Goal: Task Accomplishment & Management: Complete application form

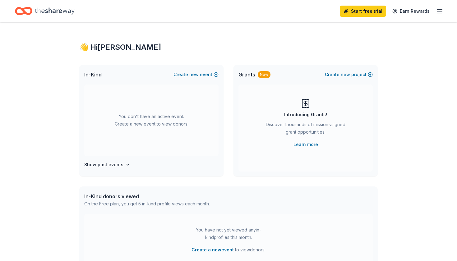
click at [438, 14] on icon "button" at bounding box center [439, 10] width 7 height 7
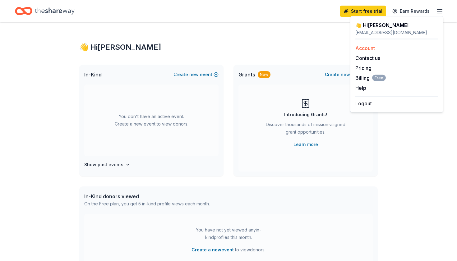
click at [370, 50] on link "Account" at bounding box center [366, 48] width 20 height 6
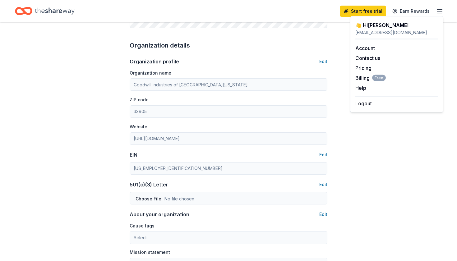
scroll to position [192, 0]
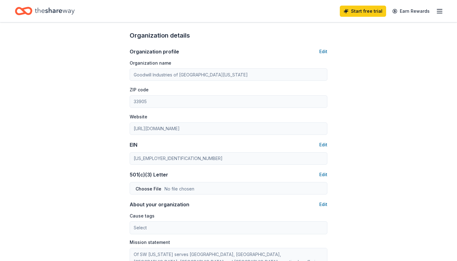
click at [128, 158] on div "Account About me Profile Edit First name Alex Last name Damerell Role Developme…" at bounding box center [229, 107] width 218 height 555
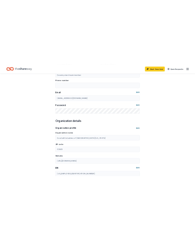
scroll to position [43, 0]
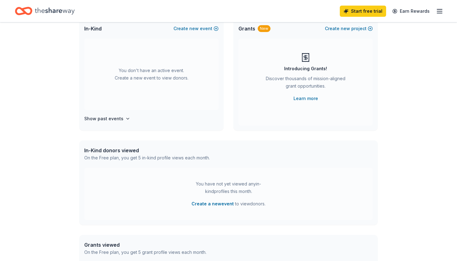
scroll to position [30, 0]
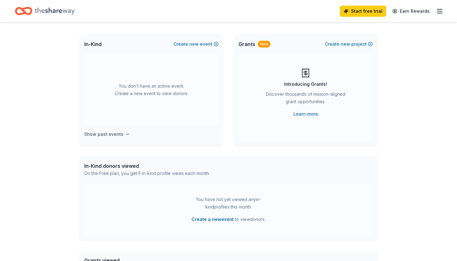
click at [125, 136] on icon "button" at bounding box center [127, 134] width 5 height 5
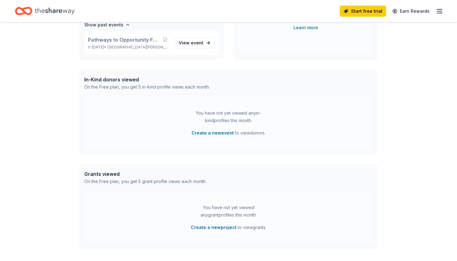
scroll to position [120, 0]
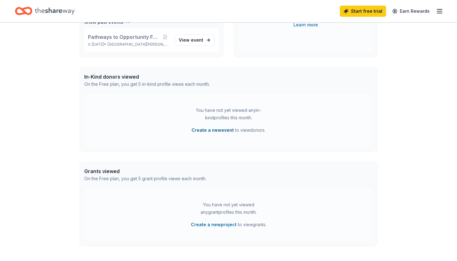
click at [200, 131] on button "Create a new event" at bounding box center [213, 130] width 42 height 7
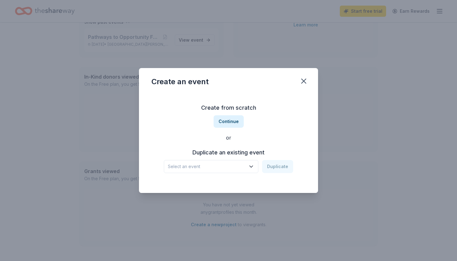
click at [234, 166] on span "Select an event" at bounding box center [207, 166] width 78 height 7
click at [233, 119] on div "Create from scratch Continue or Duplicate an existing event Select an event Dup…" at bounding box center [229, 138] width 154 height 90
click at [232, 122] on button "Continue" at bounding box center [229, 121] width 30 height 12
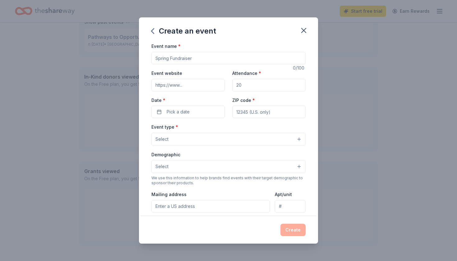
drag, startPoint x: 204, startPoint y: 57, endPoint x: 175, endPoint y: 58, distance: 29.3
type input "Festival of Trees"
click at [173, 88] on input "Event website" at bounding box center [188, 85] width 73 height 12
click at [259, 85] on input "Attendance *" at bounding box center [268, 85] width 73 height 12
type input "1000"
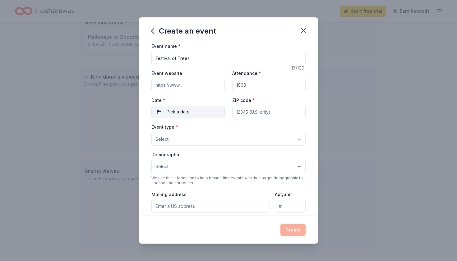
click at [196, 108] on button "Pick a date" at bounding box center [188, 112] width 73 height 12
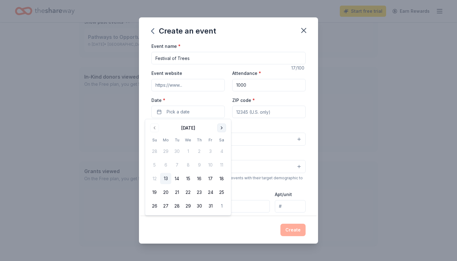
click at [222, 128] on button "Go to next month" at bounding box center [222, 128] width 9 height 9
click at [201, 152] on button "4" at bounding box center [199, 151] width 11 height 11
click at [254, 145] on button "Select" at bounding box center [229, 139] width 154 height 13
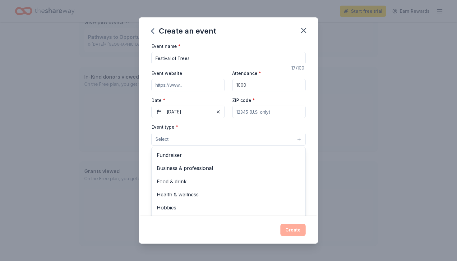
click at [253, 123] on div "Event type * Select Fundraiser Business & professional Food & drink Health & we…" at bounding box center [229, 134] width 154 height 23
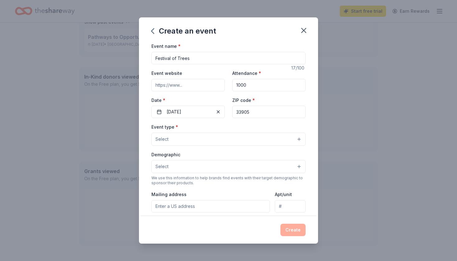
type input "33905"
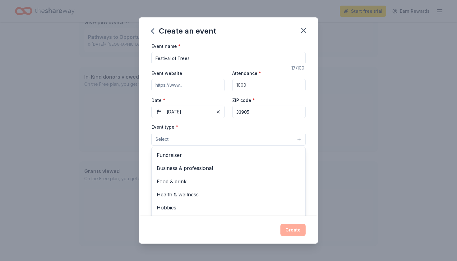
click at [183, 141] on button "Select" at bounding box center [229, 139] width 154 height 13
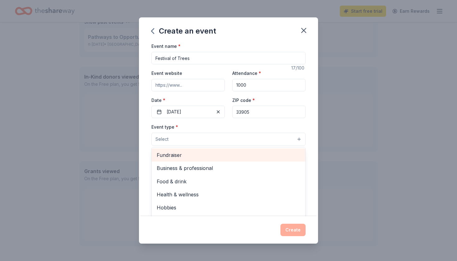
click at [184, 157] on span "Fundraiser" at bounding box center [229, 155] width 144 height 8
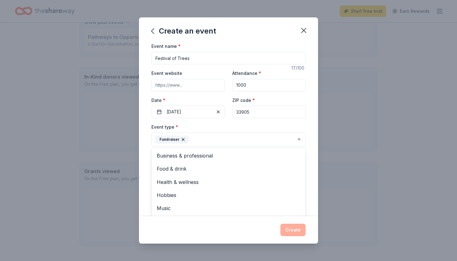
click at [288, 123] on div "Event type * Fundraiser Business & professional Food & drink Health & wellness …" at bounding box center [229, 134] width 154 height 23
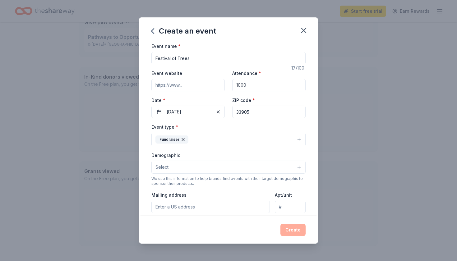
click at [218, 167] on button "Select" at bounding box center [229, 167] width 154 height 13
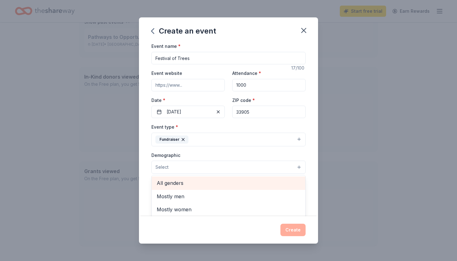
click at [193, 182] on span "All genders" at bounding box center [229, 183] width 144 height 8
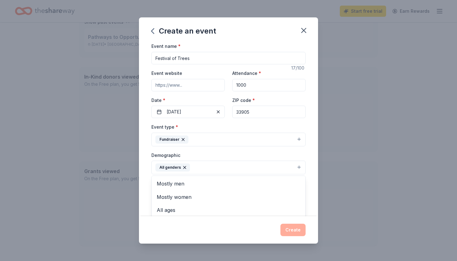
click at [298, 131] on div "Event type * Fundraiser Demographic All genders Mostly men Mostly women All age…" at bounding box center [229, 189] width 154 height 132
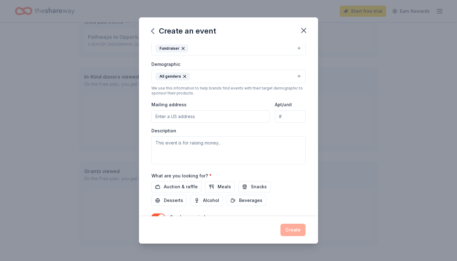
scroll to position [95, 0]
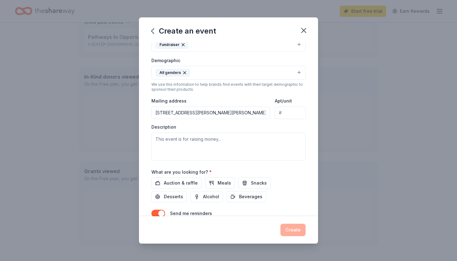
type input "5100 Tice Street, Fort Myers, FL, 33905"
click at [219, 142] on textarea at bounding box center [229, 147] width 154 height 28
paste textarea "Since 2006, the Festival of Trees has been a cherished community-based fundrais…"
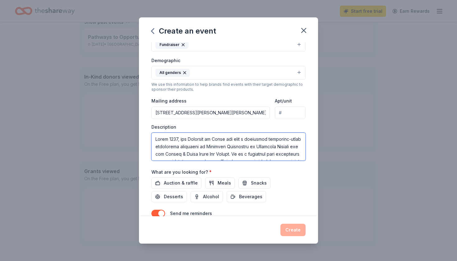
scroll to position [149, 0]
type textarea "Since 2006, the Festival of Trees has been a cherished community-based fundrais…"
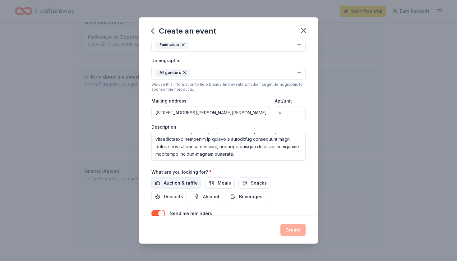
click at [186, 181] on span "Auction & raffle" at bounding box center [181, 183] width 34 height 7
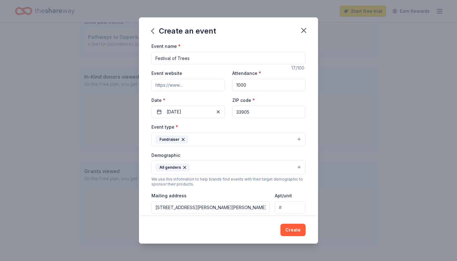
scroll to position [0, 0]
click at [188, 111] on button "12/04/2025" at bounding box center [188, 112] width 73 height 12
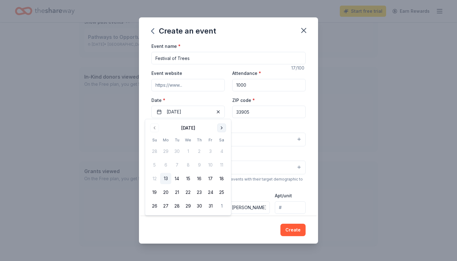
click at [221, 128] on button "Go to next month" at bounding box center [222, 128] width 9 height 9
click at [213, 151] on button "5" at bounding box center [210, 151] width 11 height 11
click at [294, 230] on button "Create" at bounding box center [293, 230] width 25 height 12
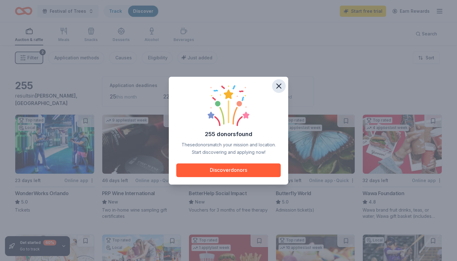
click at [281, 87] on icon "button" at bounding box center [279, 86] width 9 height 9
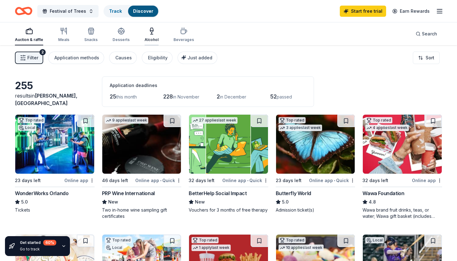
click at [149, 37] on div "Alcohol" at bounding box center [152, 34] width 14 height 15
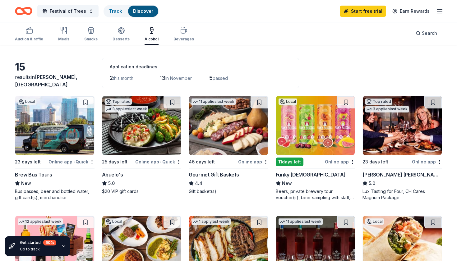
scroll to position [23, 0]
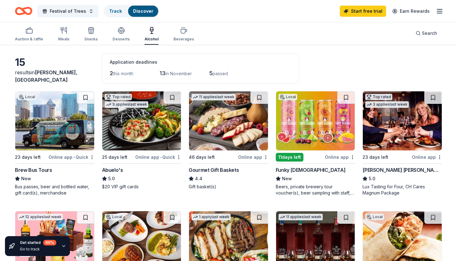
click at [229, 128] on img at bounding box center [228, 120] width 79 height 59
click at [441, 12] on icon "button" at bounding box center [439, 10] width 7 height 7
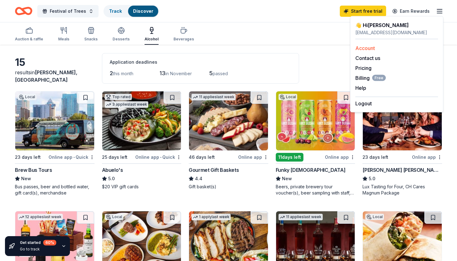
click at [378, 49] on div "Account" at bounding box center [397, 47] width 83 height 7
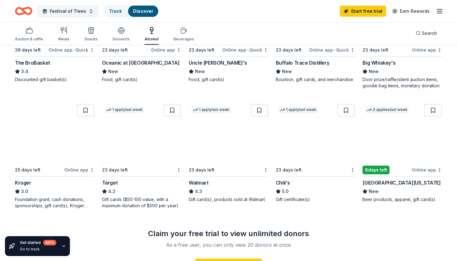
scroll to position [258, 0]
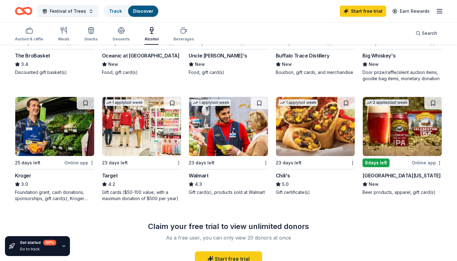
click at [144, 142] on img at bounding box center [141, 126] width 79 height 59
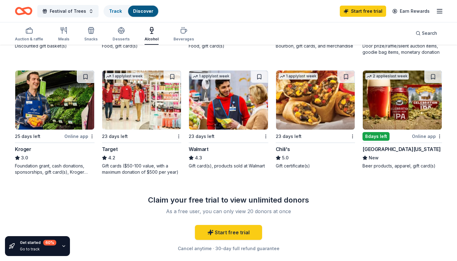
scroll to position [287, 0]
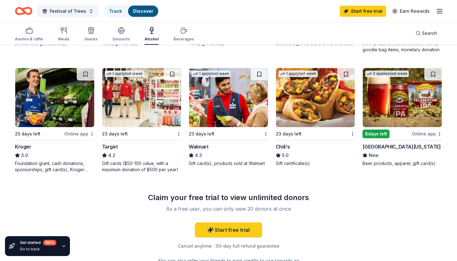
click at [305, 114] on img at bounding box center [315, 97] width 79 height 59
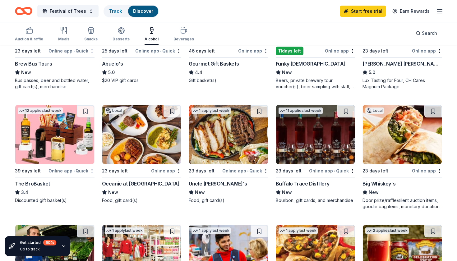
scroll to position [110, 0]
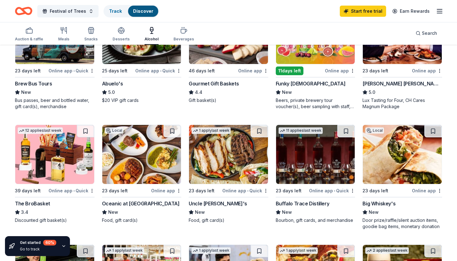
click at [297, 156] on img at bounding box center [315, 154] width 79 height 59
click at [304, 167] on img at bounding box center [315, 154] width 79 height 59
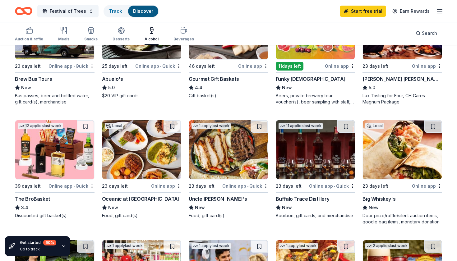
scroll to position [118, 0]
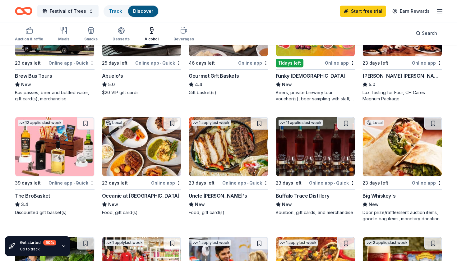
click at [49, 152] on img at bounding box center [54, 146] width 79 height 59
click at [316, 160] on img at bounding box center [315, 146] width 79 height 59
click at [29, 32] on icon "button" at bounding box center [29, 30] width 7 height 7
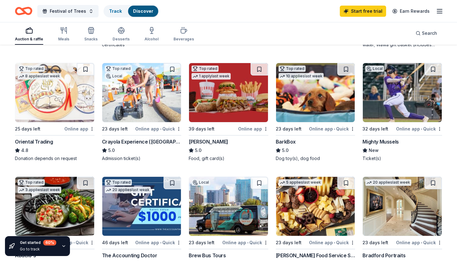
scroll to position [176, 0]
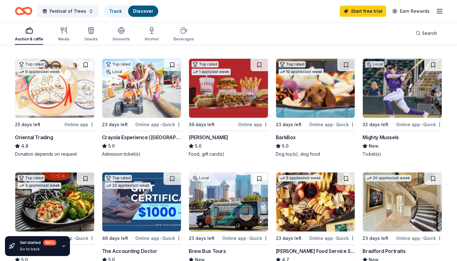
click at [392, 98] on img at bounding box center [402, 88] width 79 height 59
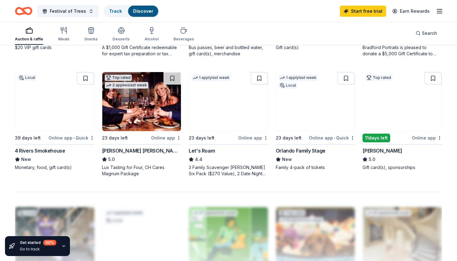
scroll to position [395, 0]
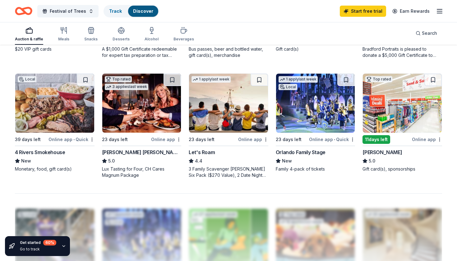
click at [395, 108] on img at bounding box center [402, 103] width 79 height 59
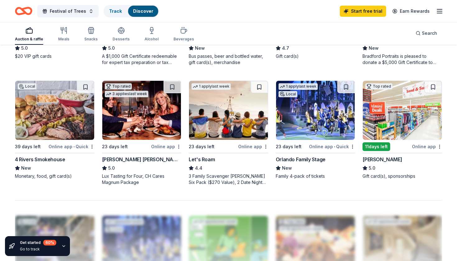
scroll to position [382, 0]
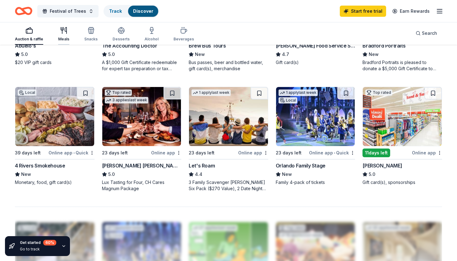
click at [66, 35] on div "Meals" at bounding box center [63, 34] width 11 height 15
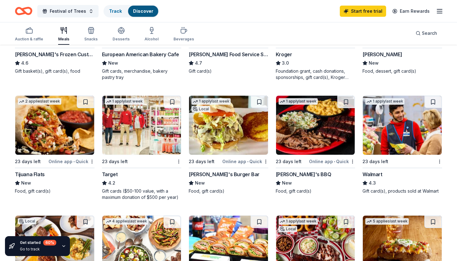
scroll to position [182, 0]
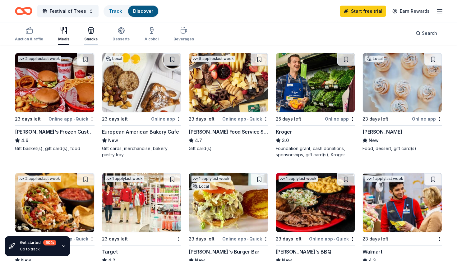
click at [92, 37] on div "Snacks" at bounding box center [90, 39] width 13 height 5
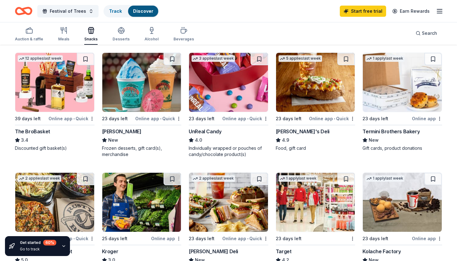
scroll to position [295, 0]
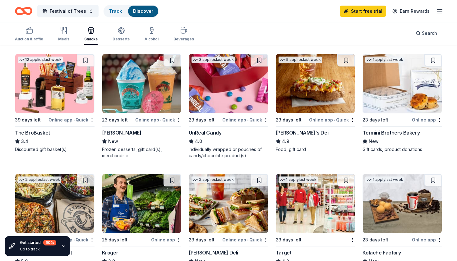
click at [73, 96] on img at bounding box center [54, 83] width 79 height 59
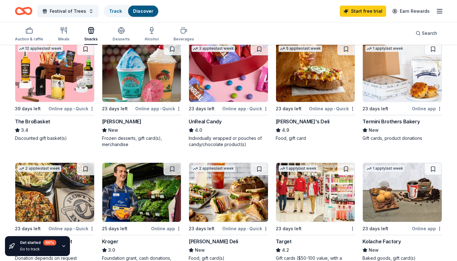
scroll to position [308, 0]
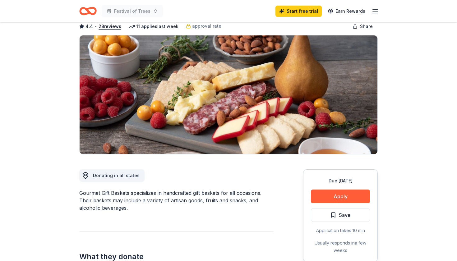
scroll to position [41, 0]
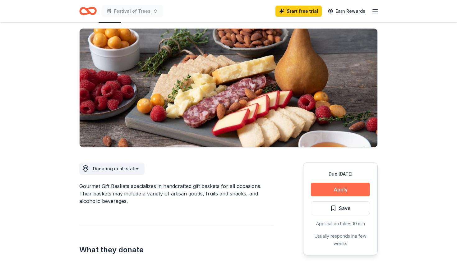
click at [332, 189] on button "Apply" at bounding box center [340, 190] width 59 height 14
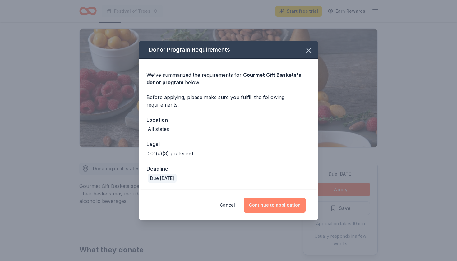
click at [274, 207] on button "Continue to application" at bounding box center [275, 205] width 62 height 15
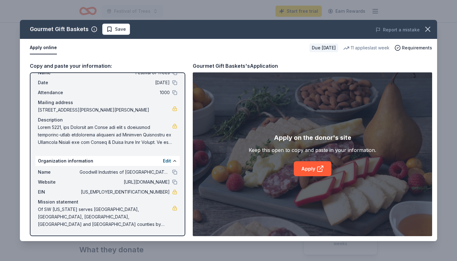
scroll to position [21, 0]
click at [316, 168] on link "Apply" at bounding box center [313, 169] width 38 height 15
drag, startPoint x: 39, startPoint y: 209, endPoint x: 79, endPoint y: 220, distance: 41.7
click at [79, 220] on span "Of SW Florida serves Lee, Collier, Charlotte, Hendry and Glades counties by off…" at bounding box center [105, 217] width 134 height 22
drag, startPoint x: 75, startPoint y: 225, endPoint x: 50, endPoint y: 214, distance: 26.5
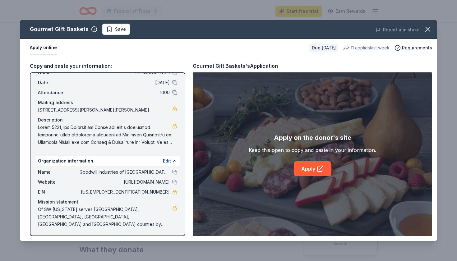
click at [50, 214] on span "Of SW Florida serves Lee, Collier, Charlotte, Hendry and Glades counties by off…" at bounding box center [105, 217] width 134 height 22
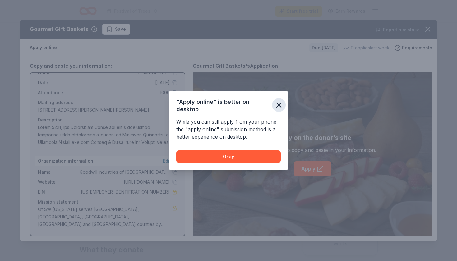
click at [279, 104] on icon "button" at bounding box center [279, 105] width 9 height 9
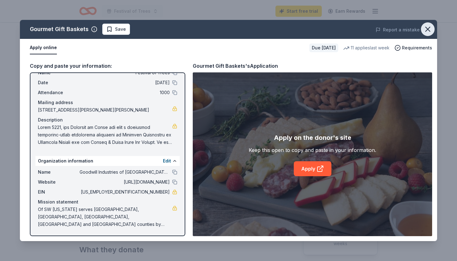
click at [427, 29] on icon "button" at bounding box center [428, 29] width 9 height 9
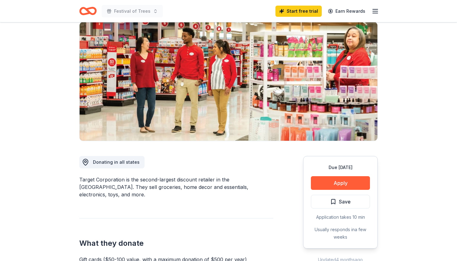
scroll to position [51, 0]
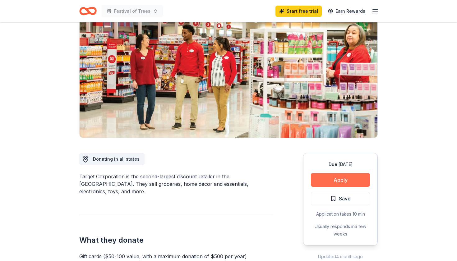
click at [332, 181] on button "Apply" at bounding box center [340, 180] width 59 height 14
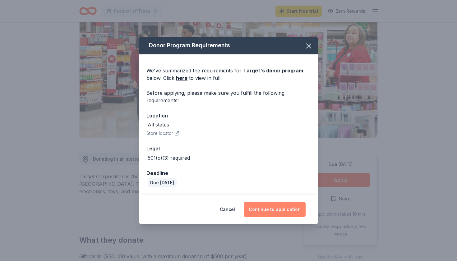
click at [279, 210] on button "Continue to application" at bounding box center [275, 209] width 62 height 15
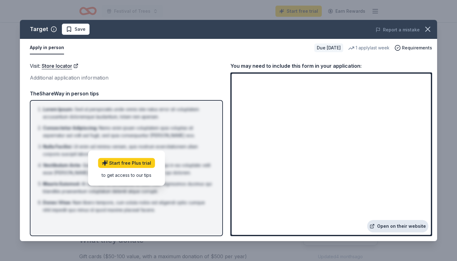
click at [391, 227] on link "Open on their website" at bounding box center [398, 226] width 61 height 12
click at [397, 227] on link "Open on their website" at bounding box center [398, 226] width 61 height 12
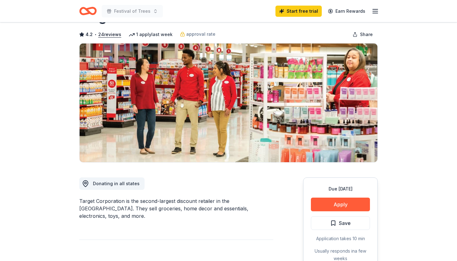
scroll to position [27, 0]
click at [348, 207] on button "Apply" at bounding box center [340, 205] width 59 height 14
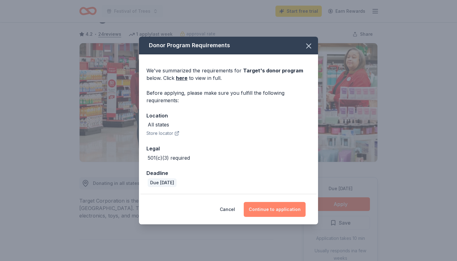
click at [281, 208] on button "Continue to application" at bounding box center [275, 209] width 62 height 15
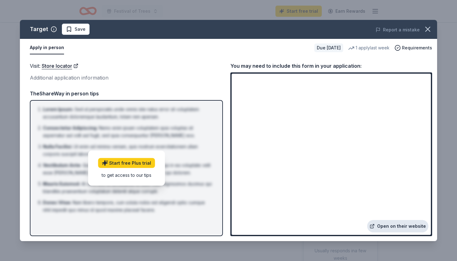
click at [395, 227] on link "Open on their website" at bounding box center [398, 226] width 61 height 12
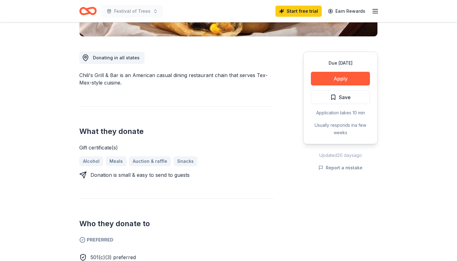
scroll to position [154, 0]
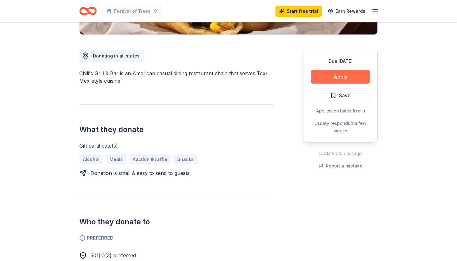
click at [348, 77] on button "Apply" at bounding box center [340, 77] width 59 height 14
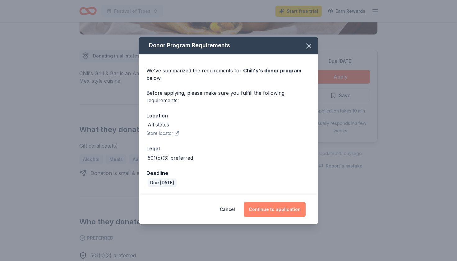
click at [283, 210] on button "Continue to application" at bounding box center [275, 209] width 62 height 15
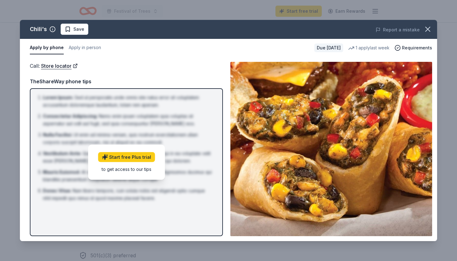
click at [339, 93] on img at bounding box center [332, 149] width 202 height 175
click at [370, 49] on div "1 apply last week" at bounding box center [369, 47] width 41 height 7
click at [429, 31] on icon "button" at bounding box center [428, 29] width 9 height 9
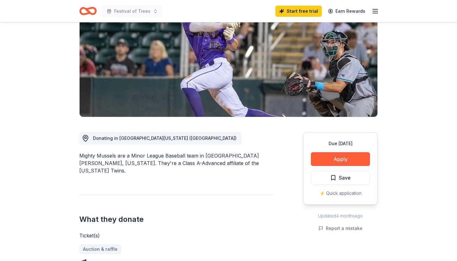
scroll to position [74, 0]
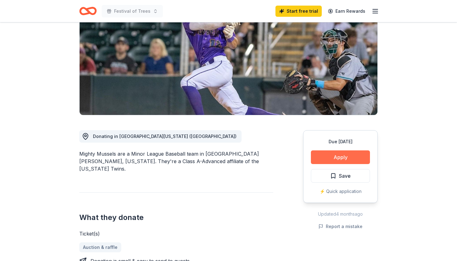
click at [342, 158] on button "Apply" at bounding box center [340, 158] width 59 height 14
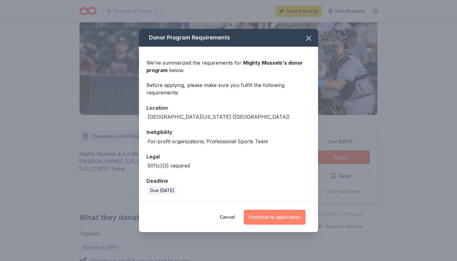
click at [276, 216] on button "Continue to application" at bounding box center [275, 217] width 62 height 15
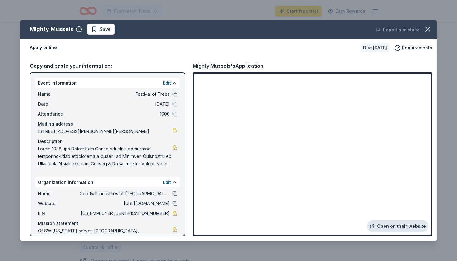
click at [391, 227] on link "Open on their website" at bounding box center [398, 226] width 61 height 12
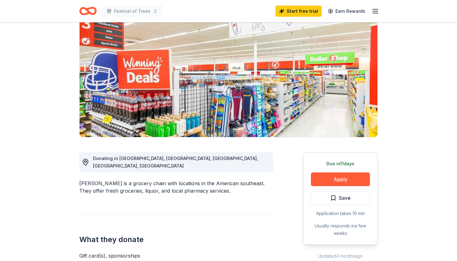
scroll to position [54, 0]
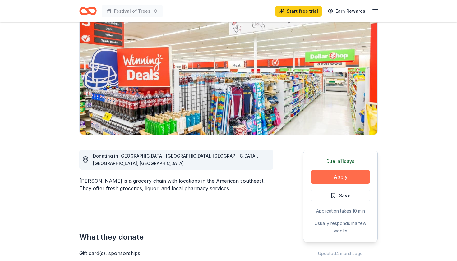
click at [336, 179] on button "Apply" at bounding box center [340, 177] width 59 height 14
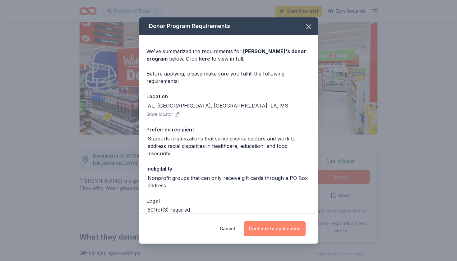
click at [280, 233] on button "Continue to application" at bounding box center [275, 229] width 62 height 15
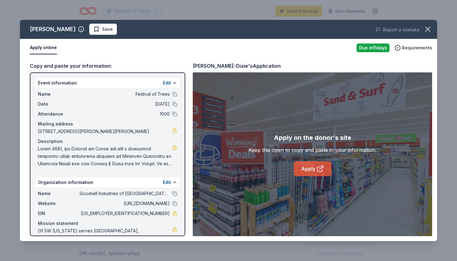
click at [320, 171] on icon at bounding box center [320, 169] width 5 height 5
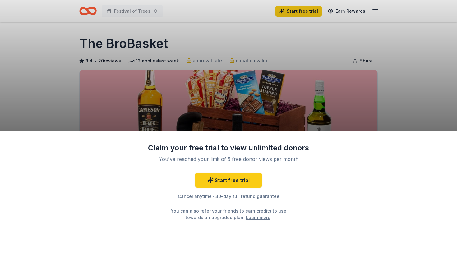
click at [312, 112] on div "Claim your free trial to view unlimited donors You've reached your limit of 5 f…" at bounding box center [228, 130] width 457 height 261
